Goal: Task Accomplishment & Management: Manage account settings

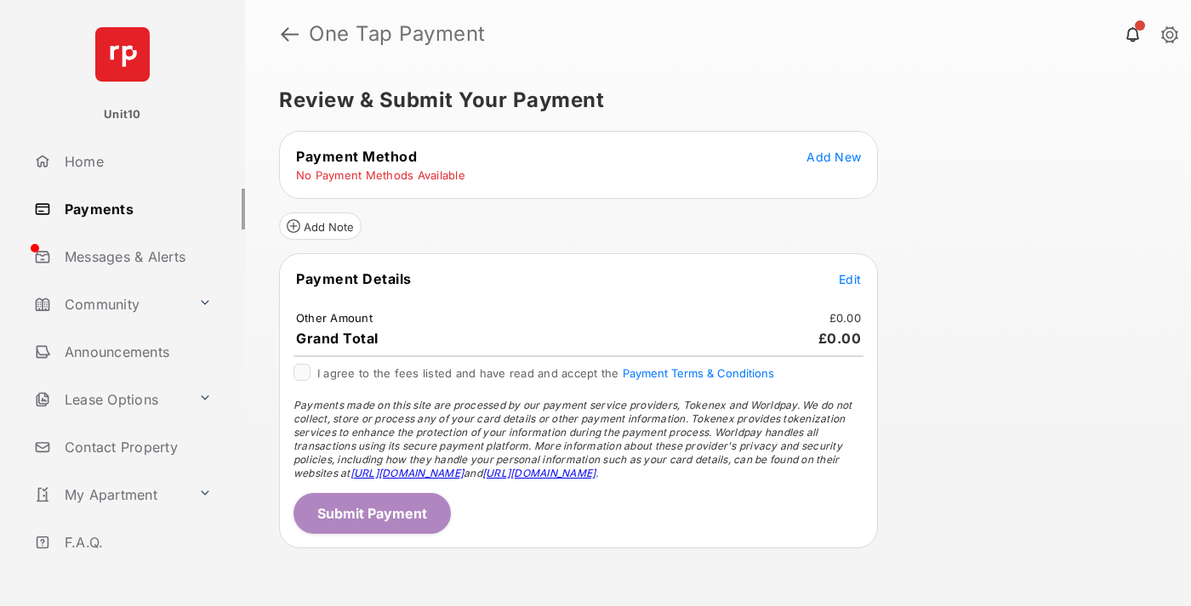
click at [834, 157] on span "Add New" at bounding box center [833, 157] width 54 height 14
